Goal: Transaction & Acquisition: Purchase product/service

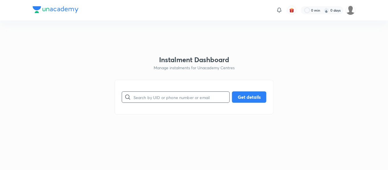
click at [145, 94] on input "text" at bounding box center [182, 97] width 96 height 15
paste input "[EMAIL_ADDRESS][DOMAIN_NAME]"
type input "[EMAIL_ADDRESS][DOMAIN_NAME]"
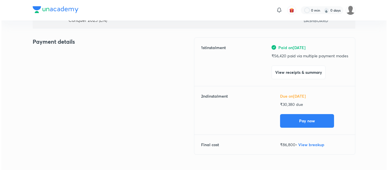
scroll to position [60, 0]
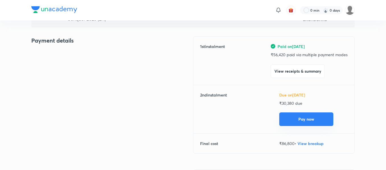
click at [286, 116] on button "Pay now" at bounding box center [306, 120] width 54 height 14
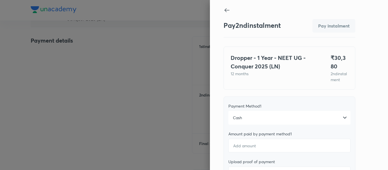
click at [244, 124] on div "Cash" at bounding box center [290, 118] width 122 height 14
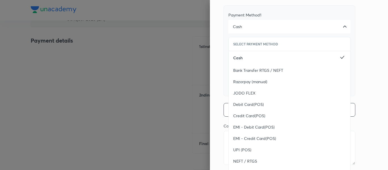
scroll to position [103, 0]
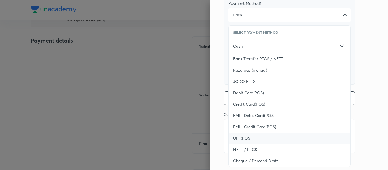
click at [240, 141] on span "UPI (POS)" at bounding box center [242, 139] width 18 height 6
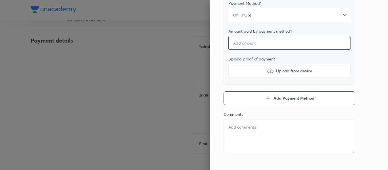
click at [238, 50] on input "number" at bounding box center [290, 43] width 122 height 14
type textarea "x"
type input "3"
type textarea "x"
type input "30"
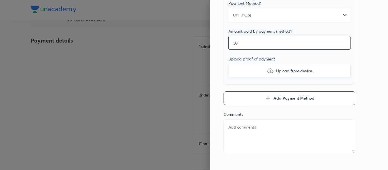
type textarea "x"
type input "303"
type textarea "x"
type input "3038"
type textarea "x"
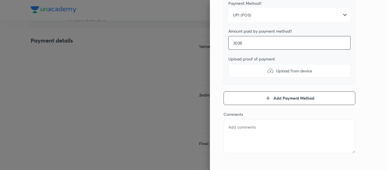
type input "30380"
type textarea "x"
type input "30380"
click at [241, 78] on label "Upload from device" at bounding box center [290, 71] width 122 height 14
click at [0, 0] on input "Upload from device" at bounding box center [0, 0] width 0 height 0
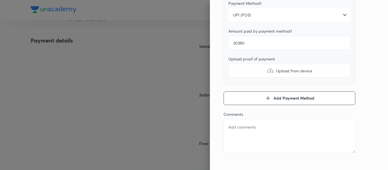
type textarea "x"
click at [243, 130] on textarea at bounding box center [290, 136] width 132 height 34
type textarea "2"
type textarea "x"
type textarea "2n"
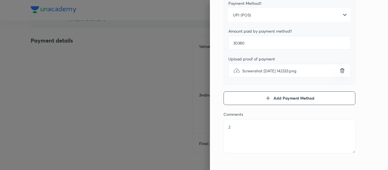
type textarea "x"
type textarea "2nd"
type textarea "x"
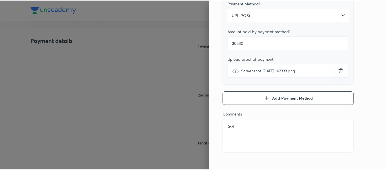
scroll to position [0, 0]
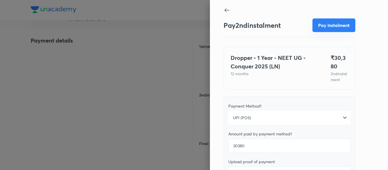
type textarea "2nd"
click at [322, 29] on button "Pay instalment" at bounding box center [334, 25] width 43 height 14
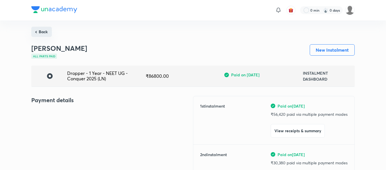
click at [46, 35] on button "Back" at bounding box center [41, 32] width 20 height 10
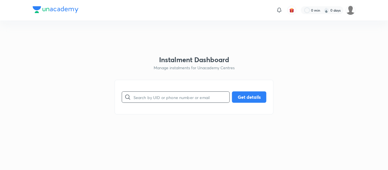
click at [164, 94] on input "text" at bounding box center [182, 97] width 96 height 15
paste input "[EMAIL_ADDRESS][DOMAIN_NAME]"
type input "[EMAIL_ADDRESS][DOMAIN_NAME]"
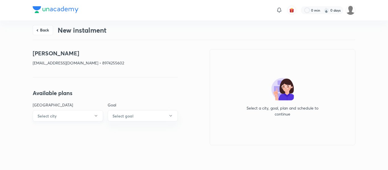
click at [102, 117] on button "Select city" at bounding box center [68, 115] width 71 height 11
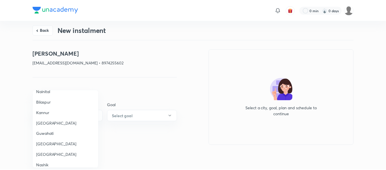
scroll to position [59, 0]
click at [51, 133] on span "Guwahati" at bounding box center [65, 134] width 59 height 6
